Goal: Task Accomplishment & Management: Complete application form

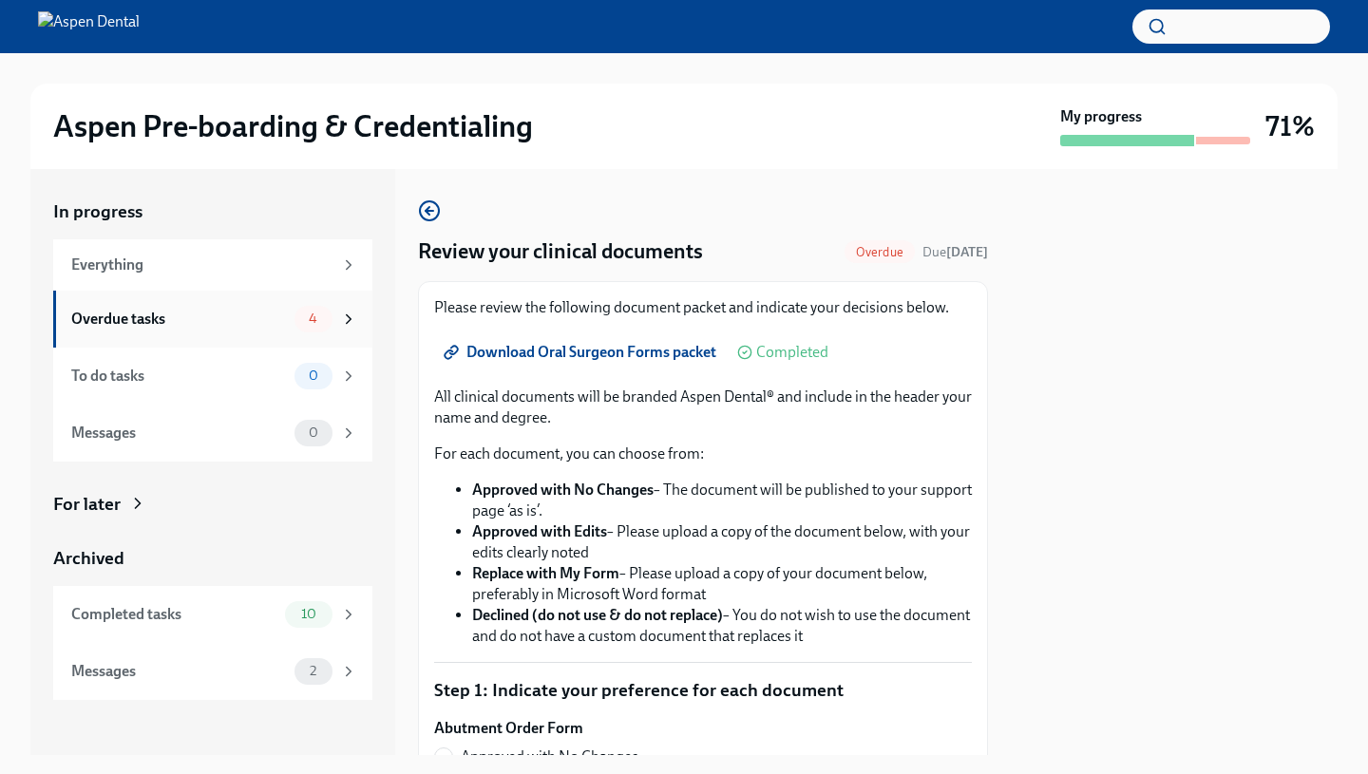
click at [313, 330] on div "4" at bounding box center [313, 319] width 38 height 27
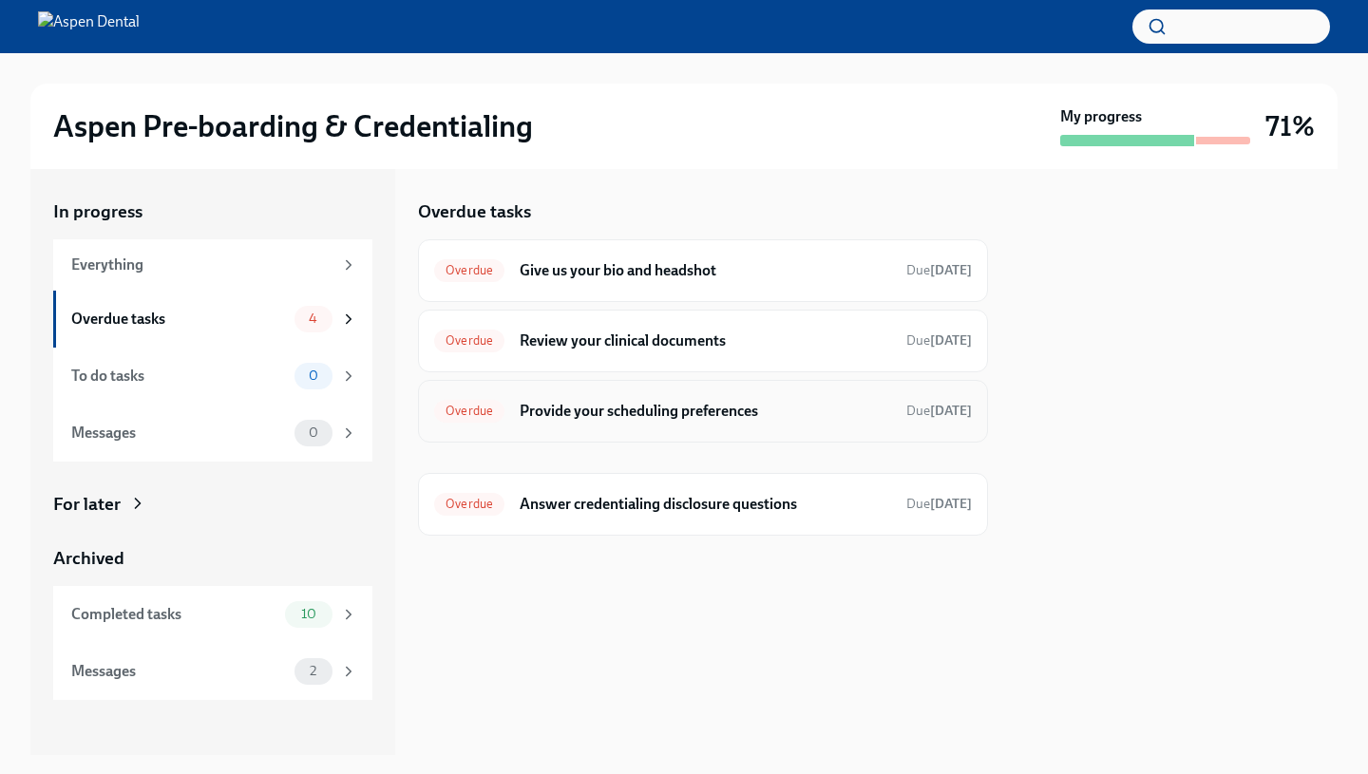
click at [476, 417] on span "Overdue" at bounding box center [469, 411] width 70 height 14
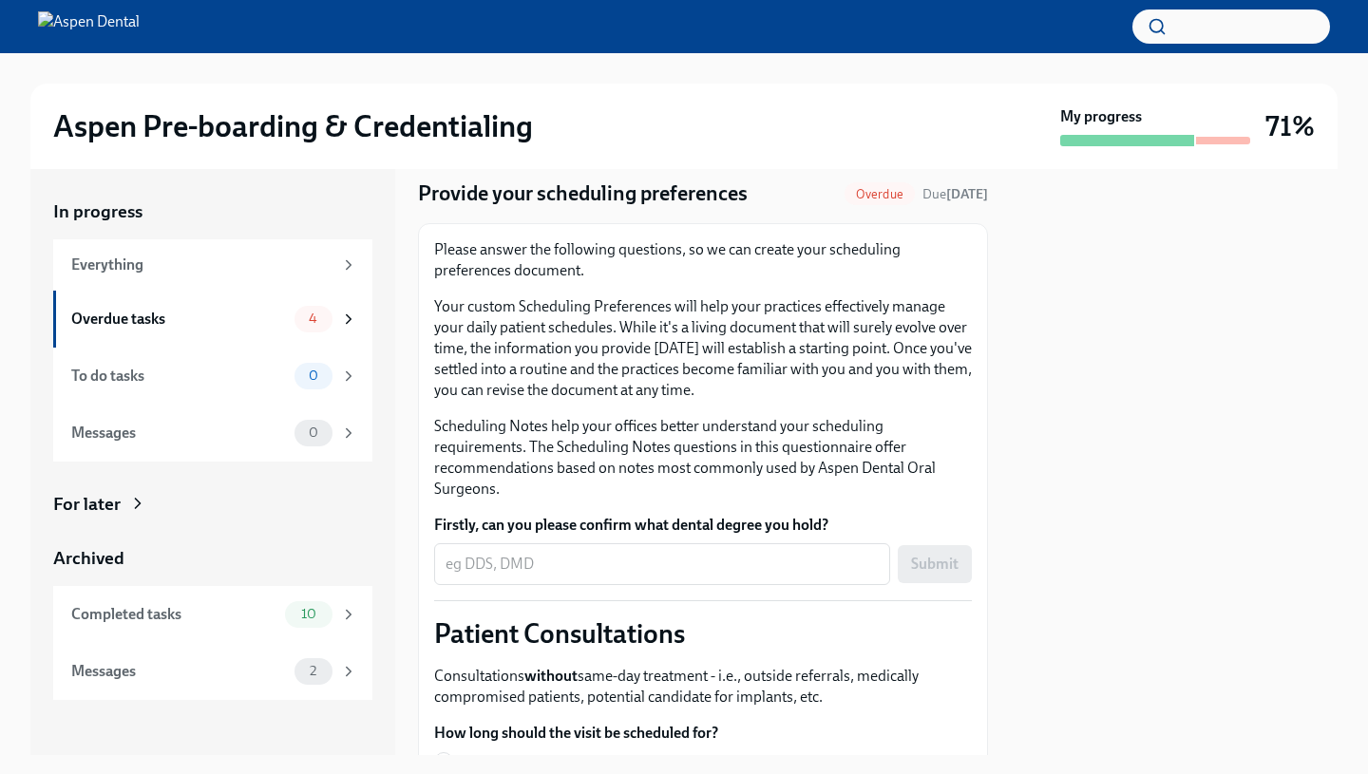
scroll to position [64, 0]
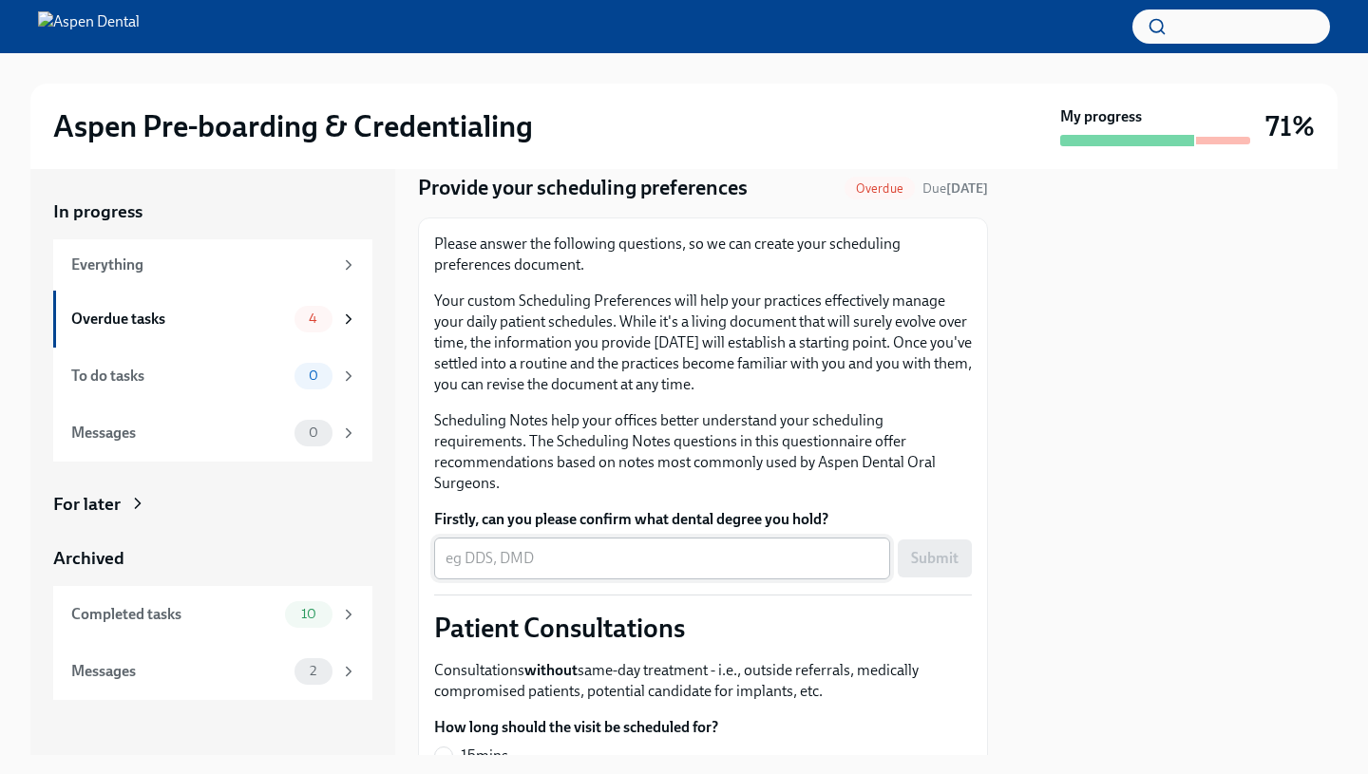
click at [529, 554] on textarea "Firstly, can you please confirm what dental degree you hold?" at bounding box center [661, 558] width 433 height 23
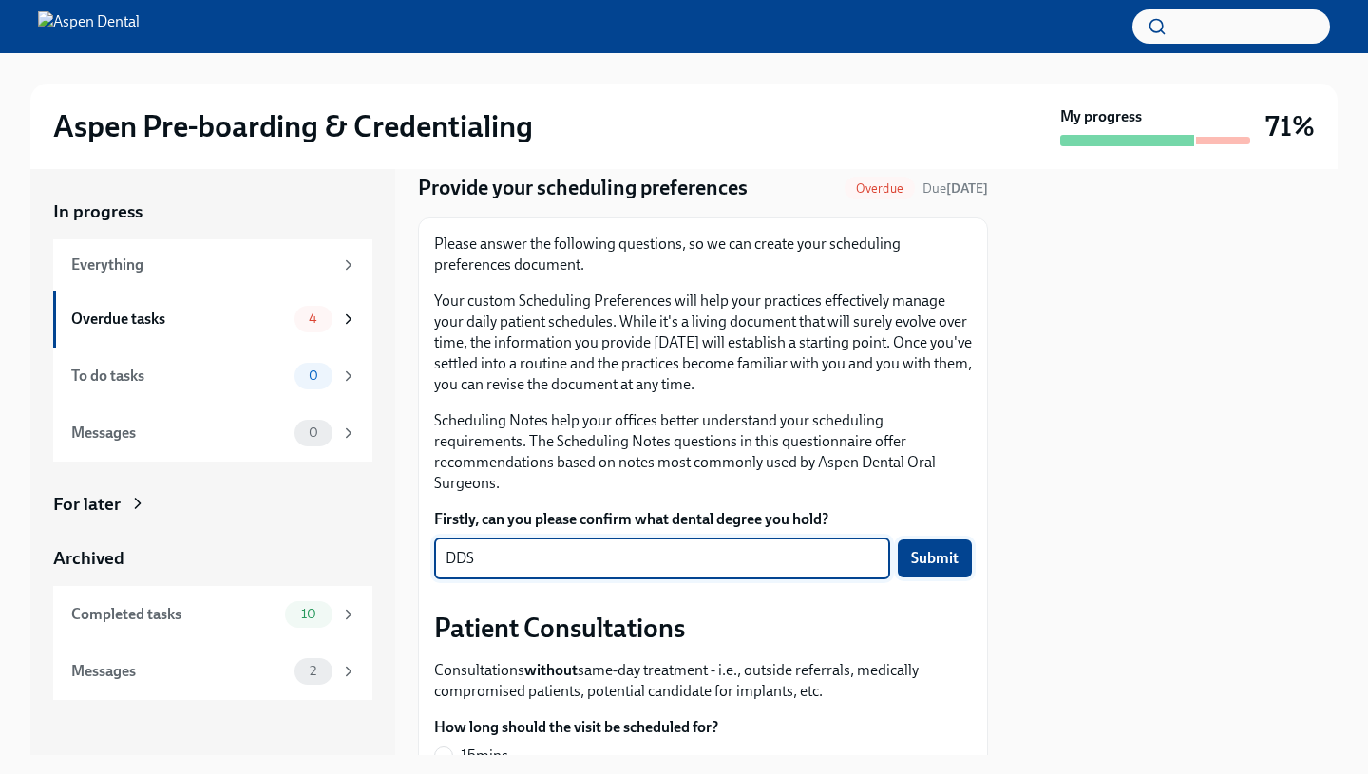
type textarea "DDS"
click at [920, 557] on span "Submit" at bounding box center [934, 558] width 47 height 19
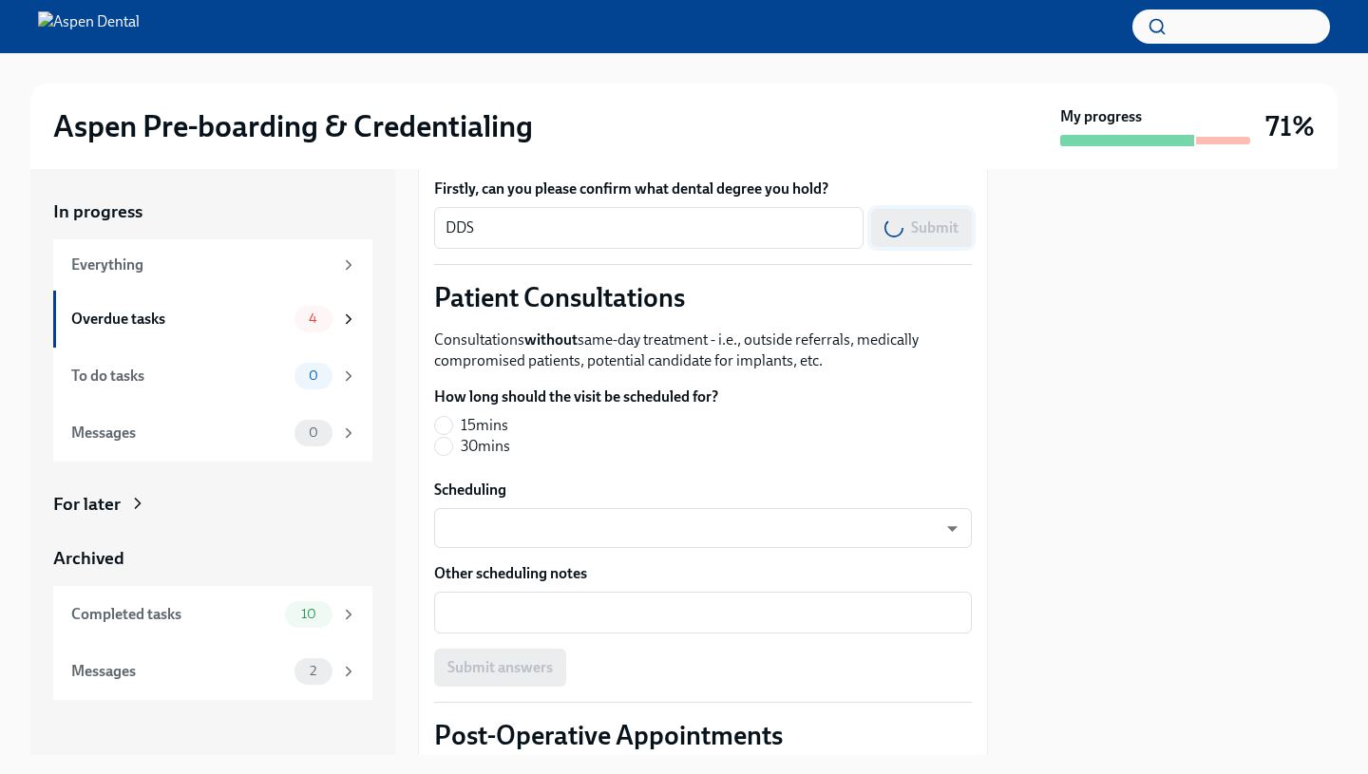
scroll to position [408, 0]
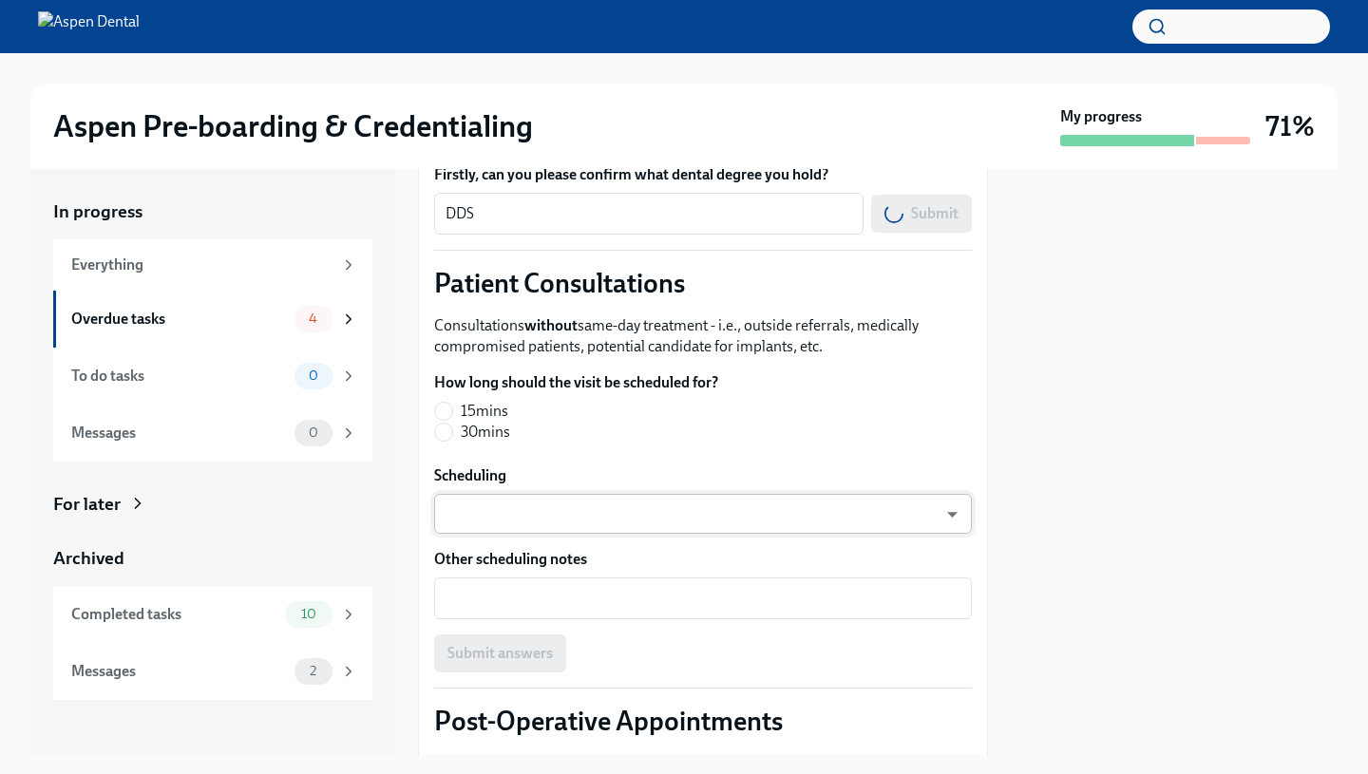
click at [725, 508] on body "Aspen Pre-boarding & Credentialing My progress 71% In progress Everything Overd…" at bounding box center [684, 387] width 1368 height 774
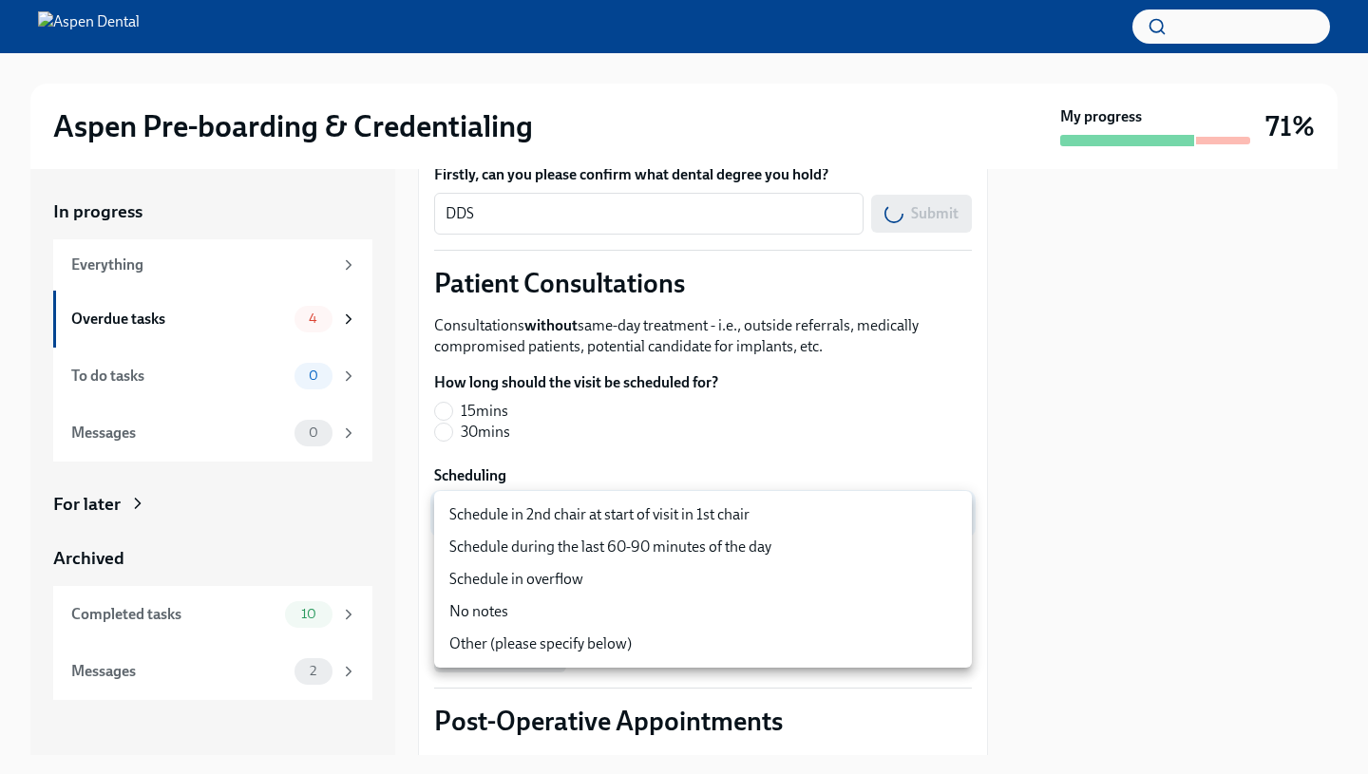
click at [725, 508] on li "Schedule in 2nd chair at start of visit in 1st chair" at bounding box center [703, 515] width 538 height 32
type input "ZImTXJkOn"
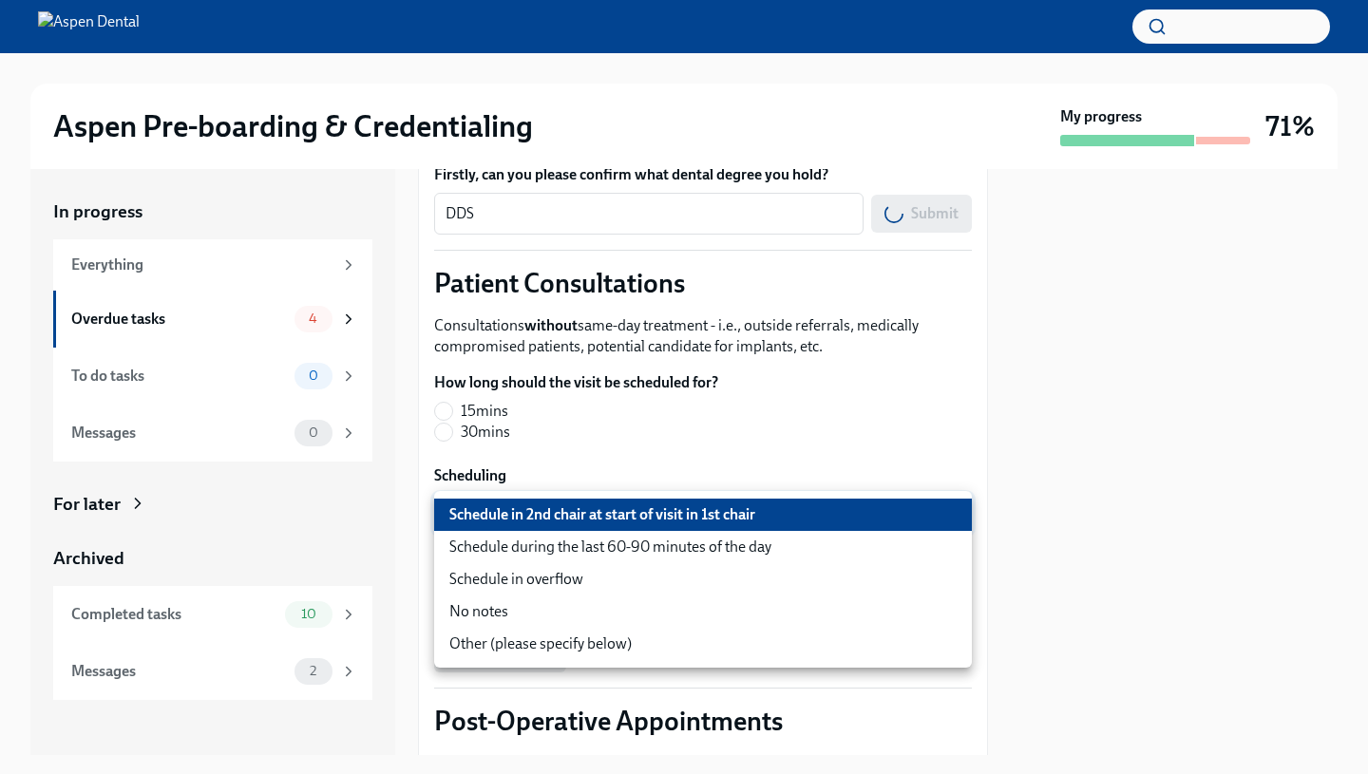
click at [725, 508] on body "Aspen Pre-boarding & Credentialing My progress 71% In progress Everything Overd…" at bounding box center [684, 387] width 1368 height 774
click at [723, 463] on div at bounding box center [684, 387] width 1368 height 774
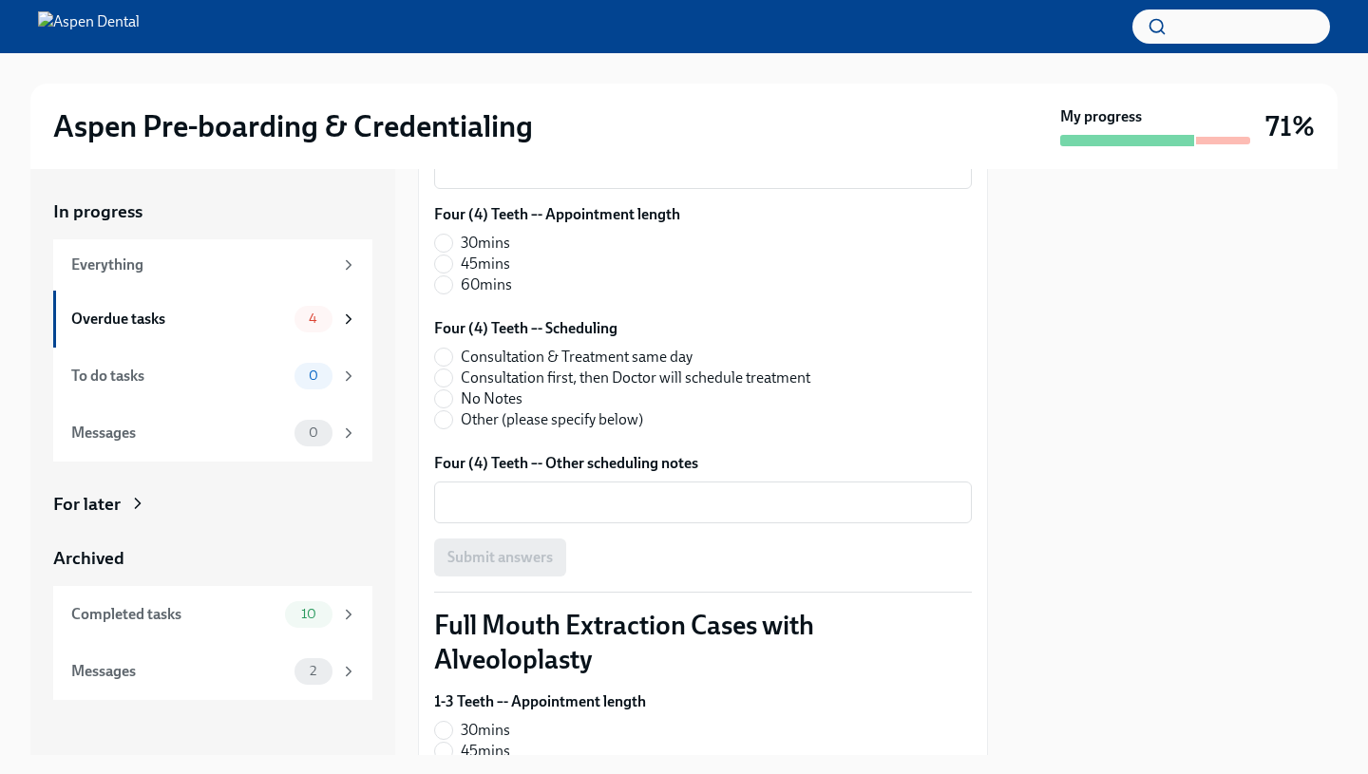
scroll to position [2046, 0]
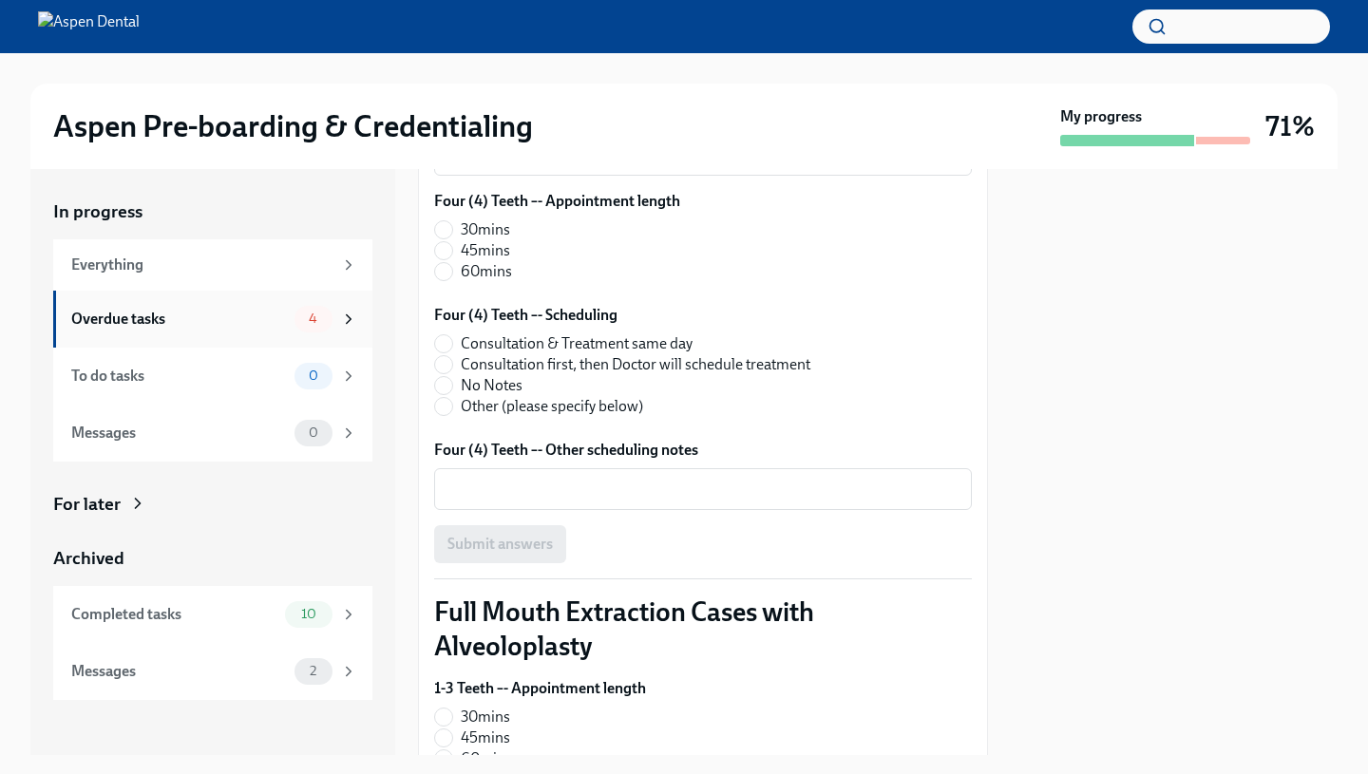
click at [337, 327] on div "4" at bounding box center [325, 319] width 63 height 27
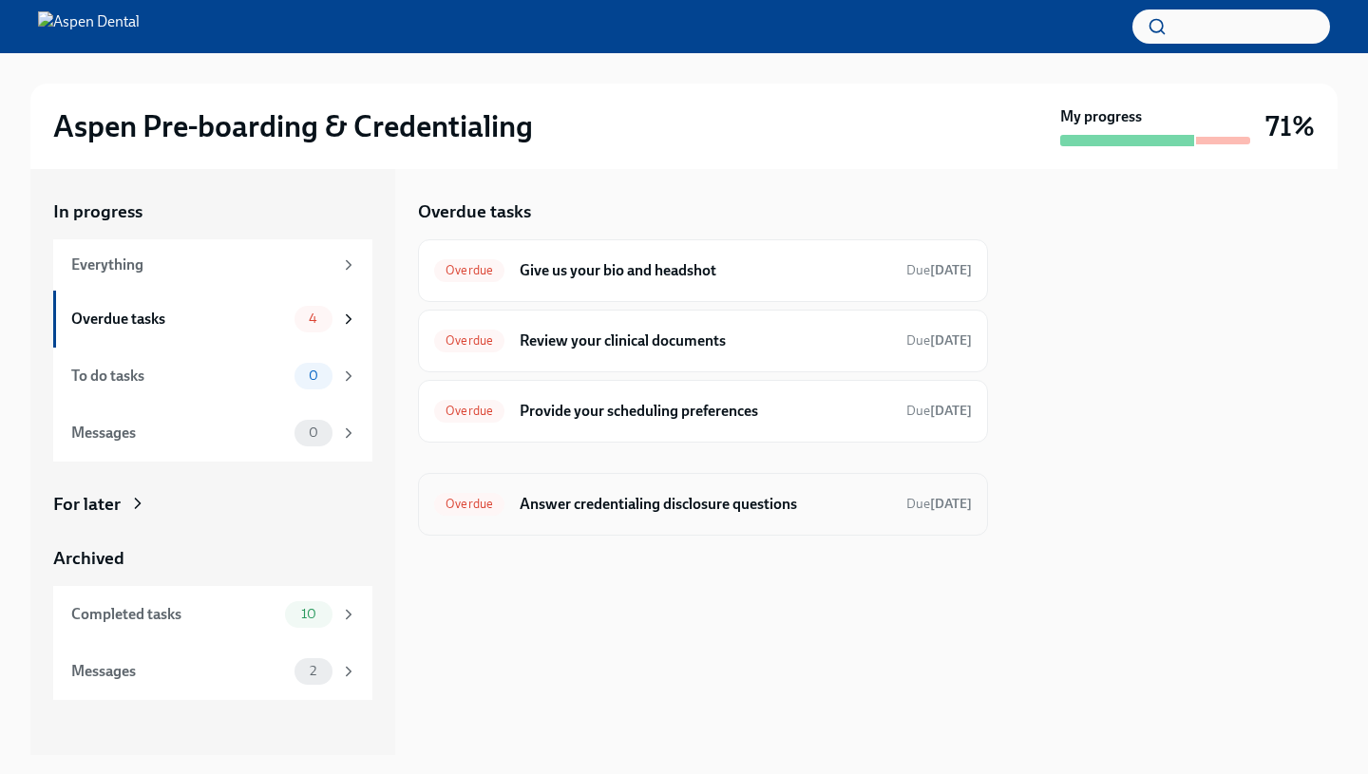
click at [482, 510] on span "Overdue" at bounding box center [469, 504] width 70 height 14
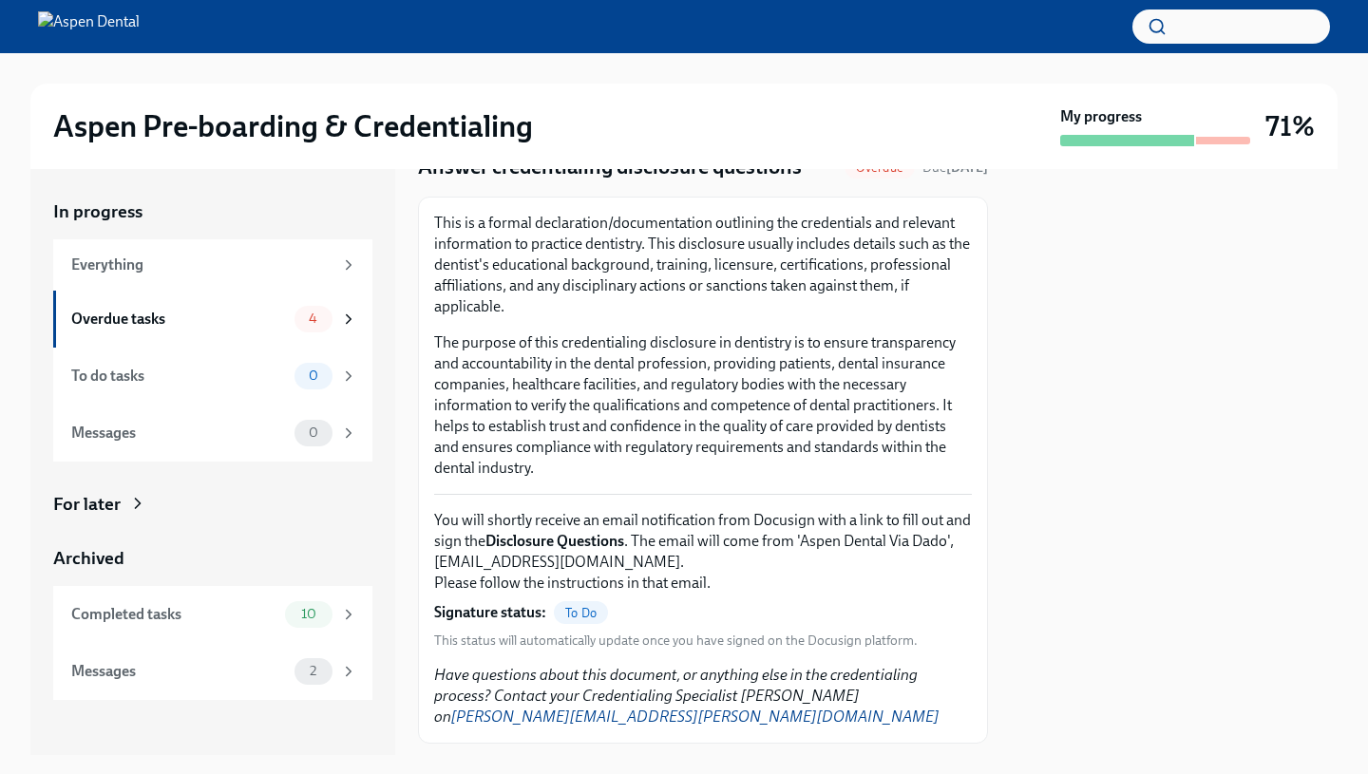
scroll to position [95, 0]
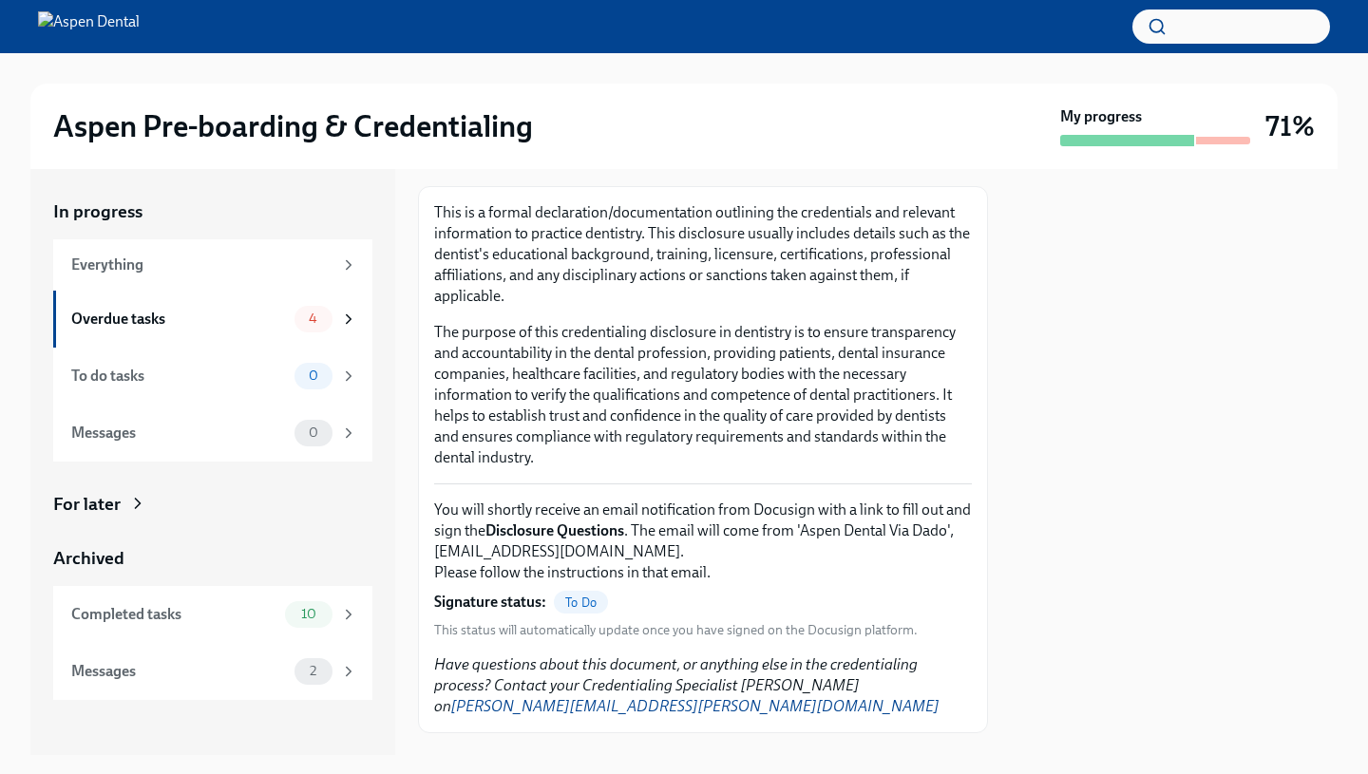
click at [557, 592] on div "Signature status: To Do" at bounding box center [521, 602] width 174 height 23
